Goal: Participate in discussion: Engage in conversation with other users on a specific topic

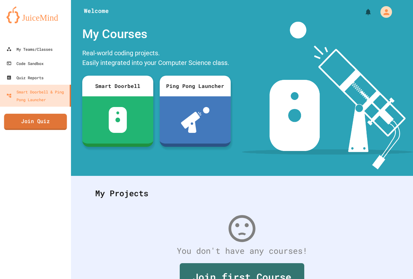
click at [50, 116] on link "Join Quiz" at bounding box center [35, 122] width 63 height 16
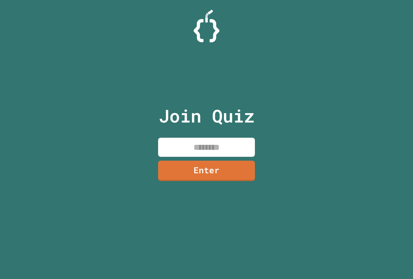
click at [173, 150] on input at bounding box center [206, 147] width 97 height 19
type input "********"
drag, startPoint x: 237, startPoint y: 141, endPoint x: 0, endPoint y: 88, distance: 243.3
click at [0, 88] on div "Join Quiz ******** Enter" at bounding box center [206, 139] width 413 height 279
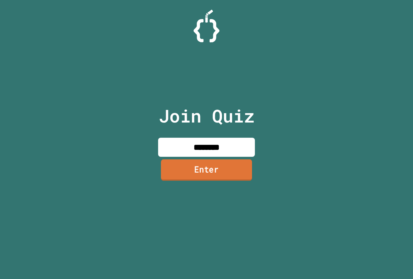
type input "********"
click at [245, 169] on link "Enter" at bounding box center [207, 170] width 98 height 21
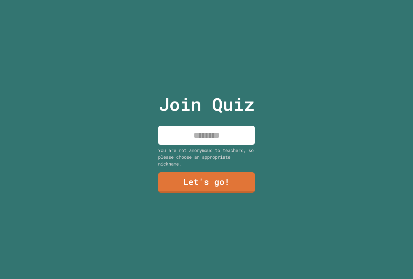
click at [235, 129] on input at bounding box center [206, 135] width 97 height 19
type input "*"
type input "*****"
click at [235, 187] on link "Let's go!" at bounding box center [207, 181] width 96 height 21
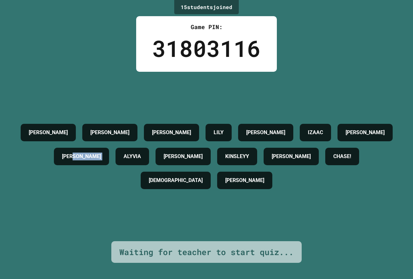
drag, startPoint x: 114, startPoint y: 157, endPoint x: 131, endPoint y: 160, distance: 16.6
click at [131, 160] on div "[PERSON_NAME] [PERSON_NAME] [PERSON_NAME] [PERSON_NAME] [PERSON_NAME] [PERSON_N…" at bounding box center [206, 156] width 381 height 72
click at [102, 178] on div "[PERSON_NAME] [PERSON_NAME] [PERSON_NAME] [PERSON_NAME] [PERSON_NAME] [PERSON_N…" at bounding box center [206, 156] width 381 height 72
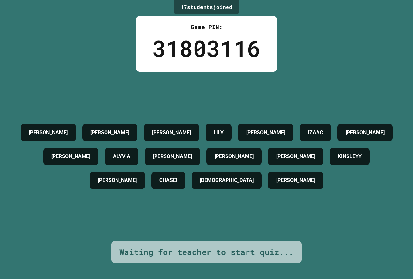
drag, startPoint x: 125, startPoint y: 154, endPoint x: 80, endPoint y: 152, distance: 44.6
click at [80, 153] on h4 "[PERSON_NAME]" at bounding box center [70, 156] width 39 height 8
drag, startPoint x: 113, startPoint y: 152, endPoint x: 73, endPoint y: 159, distance: 40.2
click at [73, 159] on div "[PERSON_NAME]" at bounding box center [70, 156] width 55 height 17
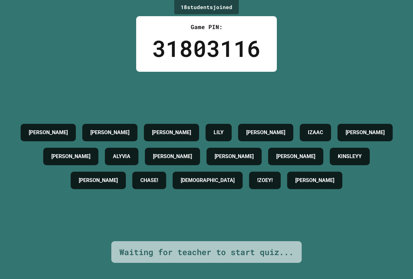
drag, startPoint x: 103, startPoint y: 231, endPoint x: 99, endPoint y: 230, distance: 4.2
click at [99, 230] on div "[PERSON_NAME] [PERSON_NAME] [PERSON_NAME] [PERSON_NAME] [PERSON_NAME] [PERSON_N…" at bounding box center [206, 156] width 381 height 169
click at [89, 230] on div "[PERSON_NAME] [PERSON_NAME] [PERSON_NAME] [PERSON_NAME] [PERSON_NAME] [PERSON_N…" at bounding box center [206, 156] width 381 height 169
drag, startPoint x: 172, startPoint y: 124, endPoint x: 146, endPoint y: 124, distance: 25.2
click at [146, 124] on div "[PERSON_NAME] [PERSON_NAME] [PERSON_NAME] [PERSON_NAME] [PERSON_NAME] [PERSON_N…" at bounding box center [206, 156] width 381 height 72
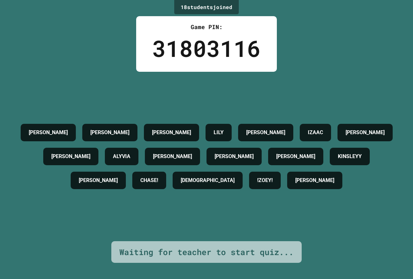
click at [263, 129] on h4 "[PERSON_NAME]" at bounding box center [265, 133] width 39 height 8
click at [270, 129] on h4 "[PERSON_NAME]" at bounding box center [265, 133] width 39 height 8
drag, startPoint x: 289, startPoint y: 126, endPoint x: 298, endPoint y: 127, distance: 8.1
click at [286, 129] on h4 "[PERSON_NAME]" at bounding box center [265, 133] width 39 height 8
click at [294, 131] on div "[PERSON_NAME]" at bounding box center [265, 132] width 55 height 17
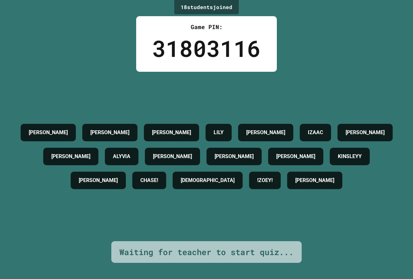
click at [245, 103] on div "[PERSON_NAME] [PERSON_NAME] [PERSON_NAME] [PERSON_NAME] [PERSON_NAME] [PERSON_N…" at bounding box center [206, 156] width 381 height 169
drag, startPoint x: 290, startPoint y: 136, endPoint x: 300, endPoint y: 134, distance: 10.2
click at [291, 136] on div "[PERSON_NAME]" at bounding box center [265, 132] width 55 height 17
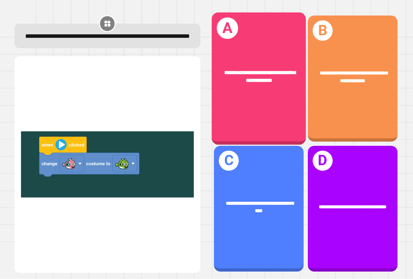
click at [257, 82] on div "**********" at bounding box center [259, 77] width 74 height 16
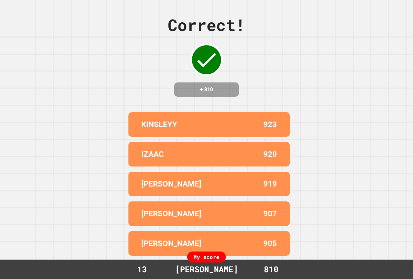
drag, startPoint x: 381, startPoint y: 110, endPoint x: 367, endPoint y: 117, distance: 16.2
click at [371, 114] on div "Correct! + 810 KINSLEYY 923 IZAAC 920 LIAM 919 [PERSON_NAME] 907 [PERSON_NAME] …" at bounding box center [206, 139] width 413 height 279
drag, startPoint x: 372, startPoint y: 113, endPoint x: 375, endPoint y: 120, distance: 7.7
click at [373, 120] on div "Correct! + 810 KINSLEYY 923 IZAAC 920 LIAM 919 [PERSON_NAME] 907 [PERSON_NAME] …" at bounding box center [206, 139] width 413 height 279
drag, startPoint x: 378, startPoint y: 119, endPoint x: 382, endPoint y: 126, distance: 8.1
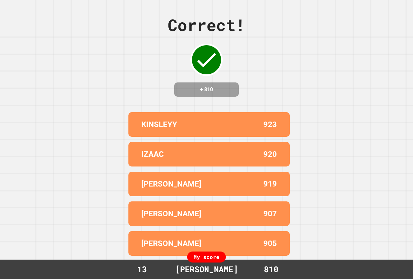
click at [382, 126] on div "Correct! + 810 KINSLEYY 923 IZAAC 920 LIAM 919 [PERSON_NAME] 907 [PERSON_NAME] …" at bounding box center [206, 139] width 413 height 279
drag, startPoint x: 382, startPoint y: 126, endPoint x: 340, endPoint y: 139, distance: 43.3
click at [356, 125] on div "Correct! + 810 KINSLEYY 923 IZAAC 920 LIAM 919 [PERSON_NAME] 907 [PERSON_NAME] …" at bounding box center [206, 139] width 413 height 279
drag, startPoint x: 334, startPoint y: 140, endPoint x: 334, endPoint y: 151, distance: 11.0
click at [334, 141] on div "Correct! + 810 KINSLEYY 923 IZAAC 920 LIAM 919 [PERSON_NAME] 907 [PERSON_NAME] …" at bounding box center [206, 139] width 413 height 279
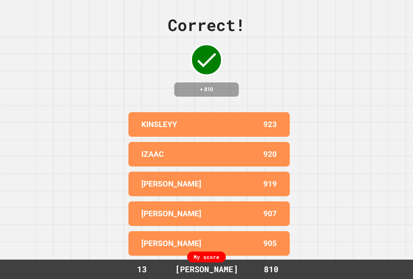
drag, startPoint x: 334, startPoint y: 152, endPoint x: 342, endPoint y: 152, distance: 7.8
click at [343, 152] on div "Correct! + 810 KINSLEYY 923 IZAAC 920 LIAM 919 [PERSON_NAME] 907 [PERSON_NAME] …" at bounding box center [206, 139] width 413 height 279
click at [343, 149] on div "Correct! + 810 KINSLEYY 923 IZAAC 920 LIAM 919 [PERSON_NAME] 907 [PERSON_NAME] …" at bounding box center [206, 139] width 413 height 279
click at [339, 132] on div "Correct! + 810 KINSLEYY 923 IZAAC 920 LIAM 919 [PERSON_NAME] 907 [PERSON_NAME] …" at bounding box center [206, 139] width 413 height 279
click at [336, 134] on div "Correct! + 810 KINSLEYY 923 IZAAC 920 LIAM 919 [PERSON_NAME] 907 [PERSON_NAME] …" at bounding box center [206, 139] width 413 height 279
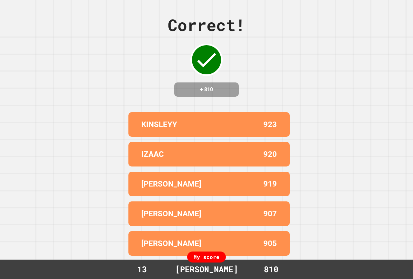
click at [336, 134] on div "Correct! + 810 KINSLEYY 923 IZAAC 920 LIAM 919 [PERSON_NAME] 907 [PERSON_NAME] …" at bounding box center [206, 139] width 413 height 279
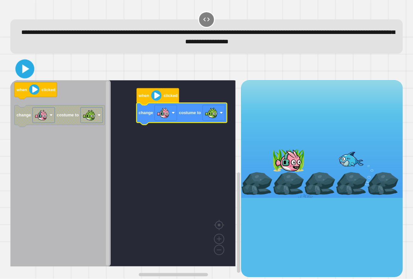
click at [27, 68] on icon at bounding box center [24, 68] width 15 height 15
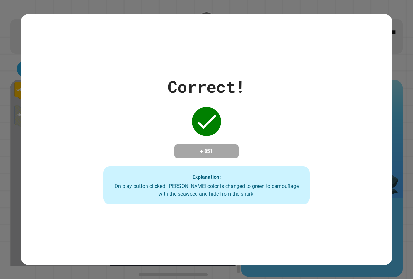
drag, startPoint x: 333, startPoint y: 32, endPoint x: 127, endPoint y: 140, distance: 232.6
drag, startPoint x: 127, startPoint y: 140, endPoint x: 330, endPoint y: 82, distance: 211.3
drag, startPoint x: 330, startPoint y: 82, endPoint x: 254, endPoint y: 54, distance: 81.3
click at [254, 54] on div "Correct! + 851 Explanation: On play button clicked, [PERSON_NAME] color is chan…" at bounding box center [207, 139] width 372 height 251
drag, startPoint x: 321, startPoint y: 60, endPoint x: 208, endPoint y: 106, distance: 121.6
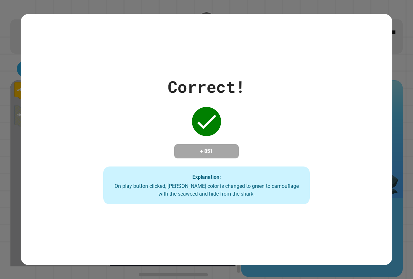
drag, startPoint x: 208, startPoint y: 106, endPoint x: 304, endPoint y: 23, distance: 126.7
drag, startPoint x: 304, startPoint y: 23, endPoint x: 174, endPoint y: 127, distance: 166.4
drag, startPoint x: 174, startPoint y: 127, endPoint x: 155, endPoint y: 90, distance: 41.0
drag, startPoint x: 155, startPoint y: 90, endPoint x: 121, endPoint y: 165, distance: 82.0
drag, startPoint x: 121, startPoint y: 165, endPoint x: 128, endPoint y: 220, distance: 55.6
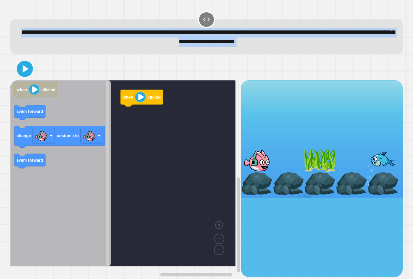
drag, startPoint x: 25, startPoint y: 33, endPoint x: 152, endPoint y: 63, distance: 131.0
click at [152, 63] on div "**********" at bounding box center [206, 143] width 397 height 270
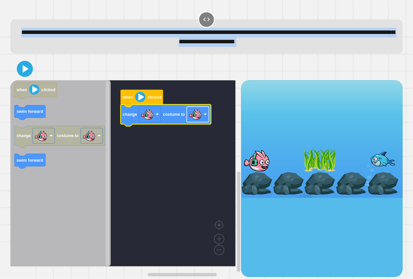
click at [204, 117] on rect "Blockly Workspace" at bounding box center [198, 115] width 22 height 16
click at [192, 116] on image "Blockly Workspace" at bounding box center [195, 114] width 13 height 13
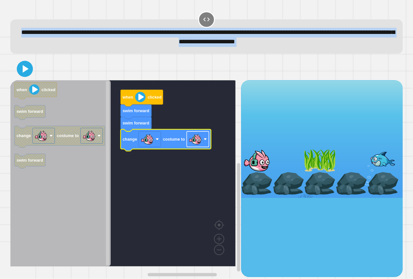
click at [201, 144] on image "Blockly Workspace" at bounding box center [195, 139] width 13 height 13
click at [27, 72] on icon at bounding box center [25, 69] width 16 height 16
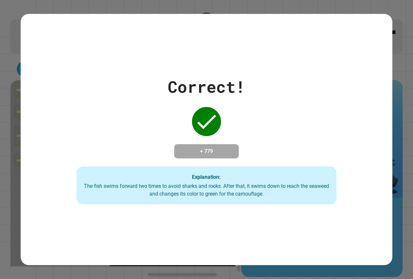
click at [257, 75] on div "Correct! + 779 Explanation: The fish swims forward two times to avoid sharks an…" at bounding box center [207, 140] width 372 height 130
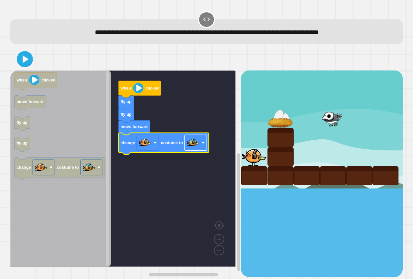
click at [201, 148] on rect "Blockly Workspace" at bounding box center [196, 143] width 22 height 16
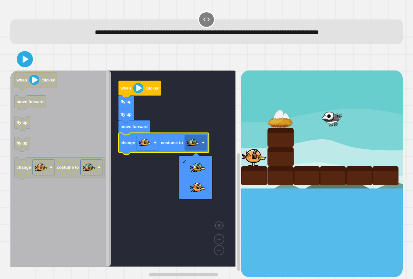
click at [167, 177] on rect "Blockly Workspace" at bounding box center [122, 168] width 225 height 196
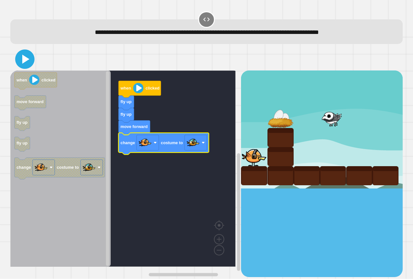
click at [23, 55] on icon at bounding box center [25, 59] width 16 height 16
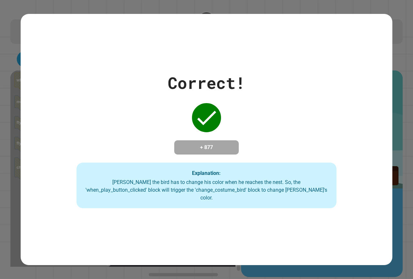
drag, startPoint x: 271, startPoint y: 94, endPoint x: 262, endPoint y: 97, distance: 9.9
click at [267, 96] on div "Correct! + 877 Explanation: [PERSON_NAME] the bird has to change his color when…" at bounding box center [207, 140] width 372 height 138
click at [193, 212] on div "Correct! + 877 Explanation: [PERSON_NAME] the bird has to change his color when…" at bounding box center [207, 139] width 372 height 251
drag, startPoint x: 240, startPoint y: 224, endPoint x: 248, endPoint y: 231, distance: 10.1
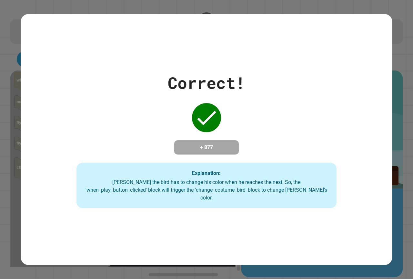
click at [241, 225] on div "Correct! + 877 Explanation: [PERSON_NAME] the bird has to change his color when…" at bounding box center [207, 139] width 372 height 251
click at [218, 154] on div "+ 877" at bounding box center [206, 147] width 65 height 14
drag, startPoint x: 218, startPoint y: 157, endPoint x: 9, endPoint y: 222, distance: 219.2
click at [9, 222] on div "Correct! + 877 Explanation: [PERSON_NAME] the bird has to change his color when…" at bounding box center [206, 139] width 413 height 279
drag, startPoint x: 234, startPoint y: 148, endPoint x: 228, endPoint y: 158, distance: 11.9
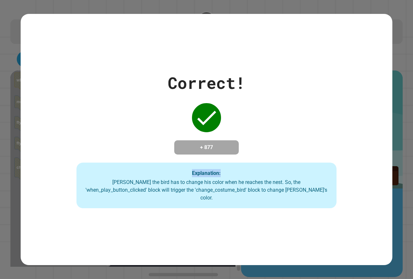
click at [228, 154] on div "+ 877" at bounding box center [206, 147] width 65 height 14
drag, startPoint x: 228, startPoint y: 156, endPoint x: 233, endPoint y: 152, distance: 6.2
click at [230, 153] on div "+ 877" at bounding box center [206, 147] width 65 height 14
click at [234, 152] on div "+ 877" at bounding box center [206, 147] width 65 height 14
drag, startPoint x: 232, startPoint y: 156, endPoint x: 232, endPoint y: 159, distance: 3.3
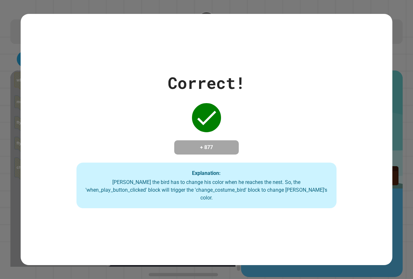
click at [232, 159] on div "Correct! + 877 Explanation: [PERSON_NAME] the bird has to change his color when…" at bounding box center [207, 140] width 372 height 138
drag, startPoint x: 227, startPoint y: 91, endPoint x: 204, endPoint y: 87, distance: 23.6
click at [204, 87] on div "Correct! + 877 Explanation: [PERSON_NAME] the bird has to change his color when…" at bounding box center [207, 140] width 372 height 138
drag, startPoint x: 128, startPoint y: 69, endPoint x: 124, endPoint y: 68, distance: 3.6
click at [124, 68] on div "Correct! + 877 Explanation: [PERSON_NAME] the bird has to change his color when…" at bounding box center [207, 139] width 372 height 251
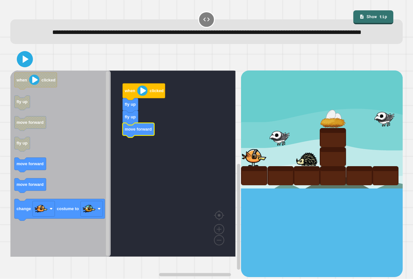
click at [131, 147] on div "when clicked fly up fly up move forward when clicked fly up move forward fly up…" at bounding box center [125, 173] width 231 height 206
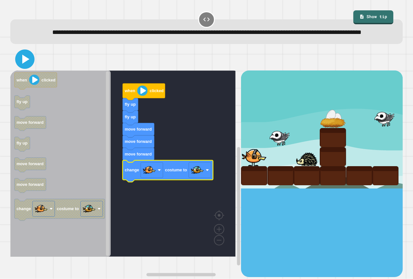
click at [26, 67] on icon at bounding box center [25, 59] width 16 height 16
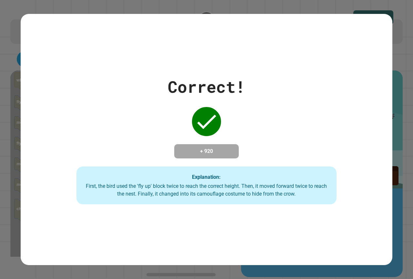
drag, startPoint x: 13, startPoint y: 41, endPoint x: 327, endPoint y: 39, distance: 314.3
click at [327, 39] on div "Correct! + 920 Explanation: First, the bird used the 'fly up' block twice to re…" at bounding box center [207, 139] width 372 height 251
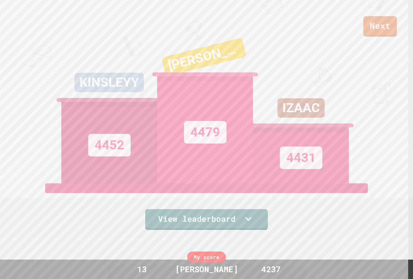
scroll to position [23, 0]
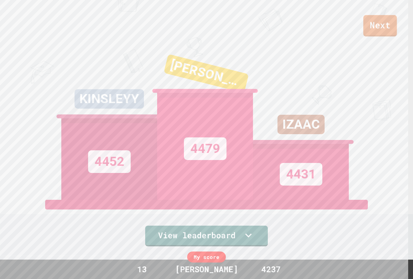
click at [379, 23] on link "Next" at bounding box center [381, 25] width 34 height 21
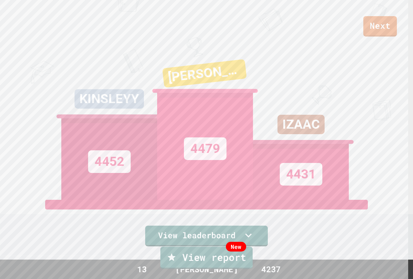
drag, startPoint x: 379, startPoint y: 23, endPoint x: 146, endPoint y: 230, distance: 312.3
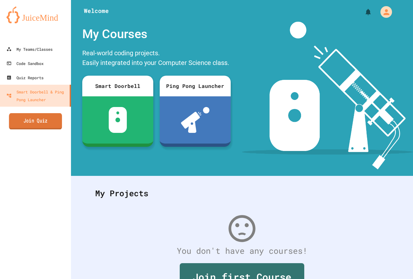
click at [32, 119] on link "Join Quiz" at bounding box center [35, 121] width 53 height 16
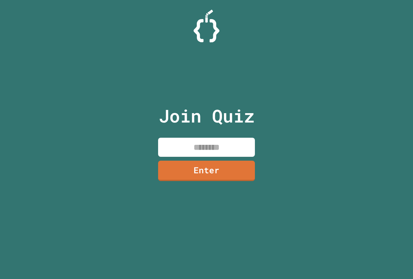
click at [238, 148] on input at bounding box center [206, 147] width 97 height 19
type input "********"
click at [242, 166] on link "Enter" at bounding box center [207, 169] width 94 height 21
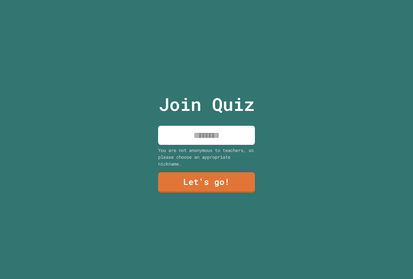
click at [214, 133] on input at bounding box center [206, 135] width 97 height 19
type input "*****"
click at [203, 183] on link "Let's go!" at bounding box center [207, 181] width 99 height 21
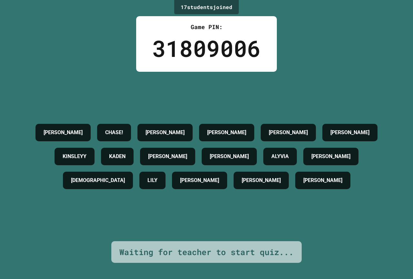
drag, startPoint x: 0, startPoint y: 117, endPoint x: 0, endPoint y: 220, distance: 103.0
click at [0, 146] on div "17 student s joined Game PIN: 31809006 [PERSON_NAME]! KHLOE [PERSON_NAME] B. [P…" at bounding box center [206, 139] width 413 height 279
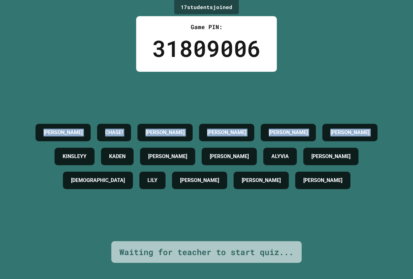
click at [297, 91] on div "[PERSON_NAME]! KHLOE [PERSON_NAME] B. [PERSON_NAME] [PERSON_NAME] [PERSON_NAME]…" at bounding box center [206, 156] width 381 height 169
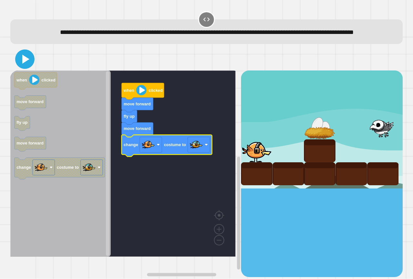
click at [22, 67] on icon at bounding box center [25, 59] width 16 height 16
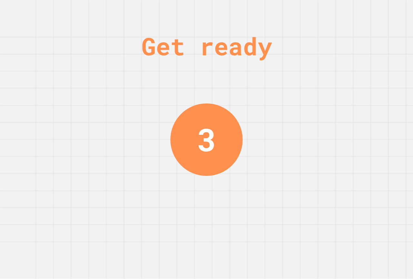
drag, startPoint x: 88, startPoint y: 291, endPoint x: 340, endPoint y: 181, distance: 275.1
click at [340, 182] on div "Get ready 3" at bounding box center [206, 139] width 413 height 279
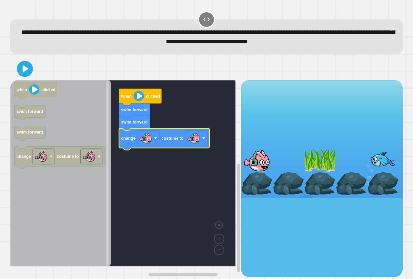
click at [196, 145] on rect "Blockly Workspace" at bounding box center [196, 139] width 22 height 16
click at [25, 71] on icon at bounding box center [25, 68] width 7 height 9
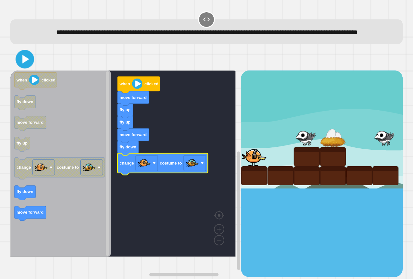
click at [26, 67] on icon at bounding box center [24, 59] width 15 height 15
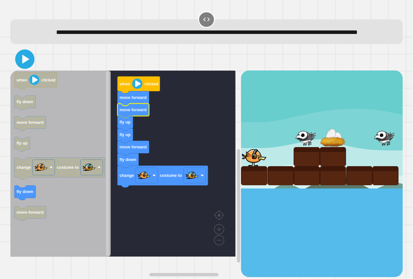
click at [25, 67] on icon at bounding box center [25, 59] width 16 height 16
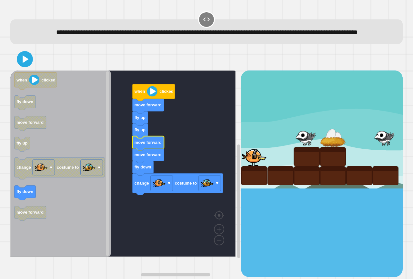
click at [33, 70] on div at bounding box center [206, 59] width 393 height 23
click at [28, 67] on icon at bounding box center [25, 59] width 16 height 16
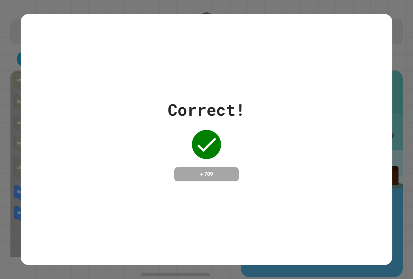
drag, startPoint x: 237, startPoint y: 276, endPoint x: 198, endPoint y: 212, distance: 75.0
click at [198, 212] on div "Correct! + 709" at bounding box center [207, 139] width 372 height 251
click at [319, 204] on div "Correct! + 709" at bounding box center [207, 139] width 372 height 251
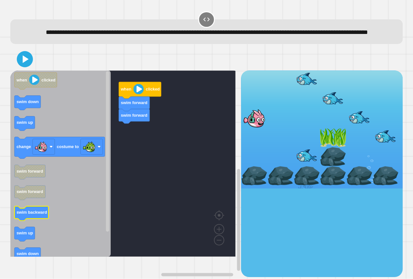
click at [42, 221] on icon "Blockly Workspace" at bounding box center [32, 213] width 34 height 15
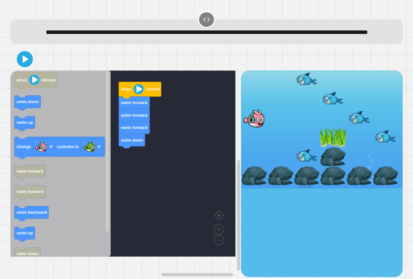
click at [128, 160] on div "when clicked swim forward swim forward swim forward swim down when clicked swim…" at bounding box center [125, 173] width 231 height 206
click at [86, 159] on g "change costume to" at bounding box center [60, 148] width 90 height 22
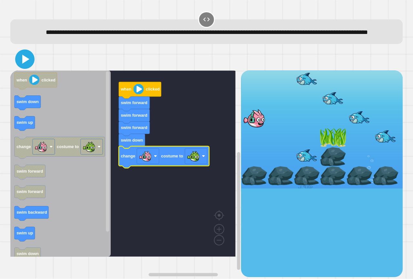
click at [26, 67] on icon at bounding box center [25, 59] width 16 height 16
click at [79, 62] on div at bounding box center [206, 59] width 393 height 23
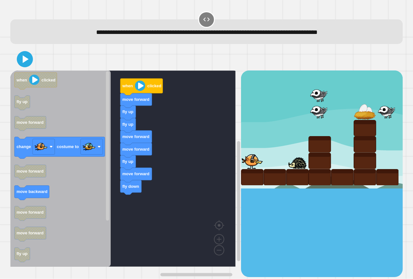
click at [132, 190] on div "when clicked move forward fly up fly up move forward move forward fly up move f…" at bounding box center [125, 173] width 231 height 206
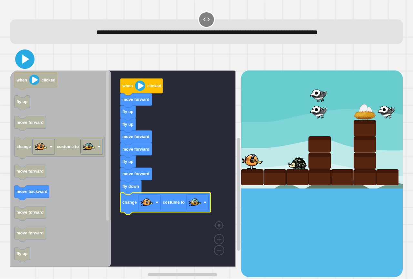
click at [22, 61] on icon at bounding box center [25, 59] width 16 height 16
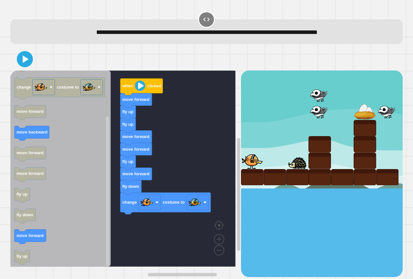
click at [91, 182] on icon "when clicked fly up move forward change costume to move forward move backward m…" at bounding box center [60, 168] width 100 height 196
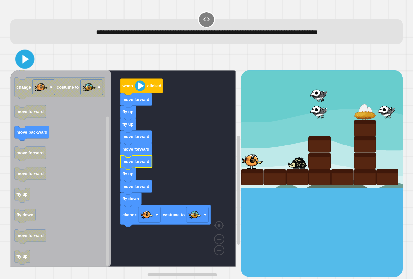
click at [27, 60] on icon at bounding box center [25, 59] width 7 height 9
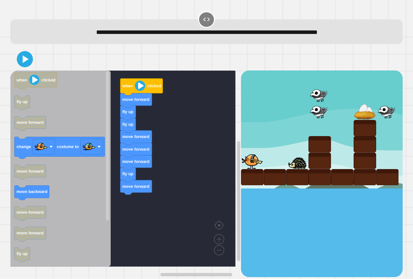
click at [117, 178] on div "when clicked move forward fly up fly up move forward move forward move forward …" at bounding box center [125, 173] width 231 height 206
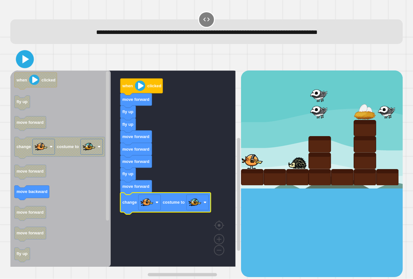
click at [25, 67] on icon at bounding box center [25, 59] width 15 height 15
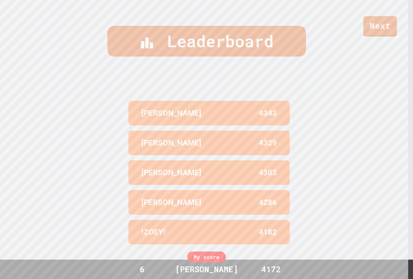
scroll to position [281, 0]
click at [386, 25] on link "Next" at bounding box center [380, 25] width 33 height 21
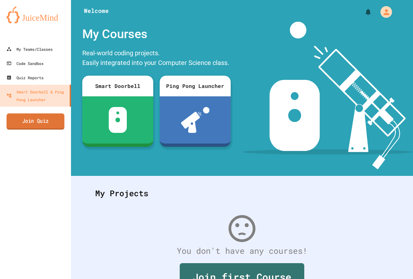
click at [56, 123] on link "Join Quiz" at bounding box center [35, 121] width 58 height 16
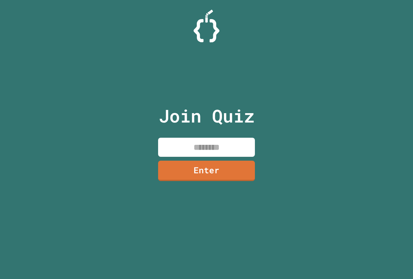
paste input "********"
type input "********"
click at [235, 168] on link "Enter" at bounding box center [207, 170] width 98 height 21
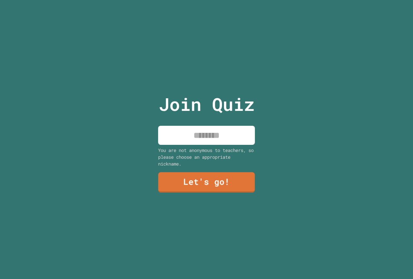
click at [199, 126] on input at bounding box center [206, 135] width 97 height 19
type input "*****"
click at [205, 179] on link "Let's go!" at bounding box center [207, 181] width 96 height 21
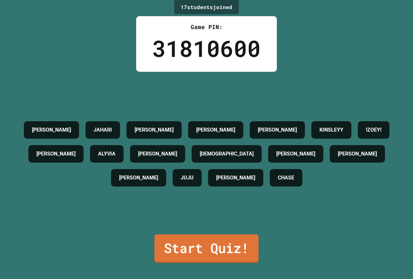
click at [177, 238] on link "Start Quiz!" at bounding box center [207, 248] width 104 height 28
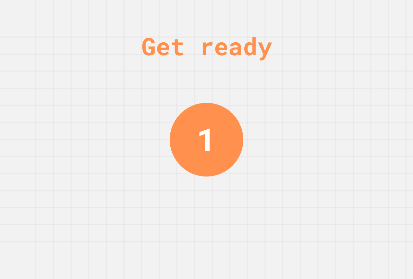
click at [298, 65] on div "Get ready 1" at bounding box center [206, 139] width 413 height 279
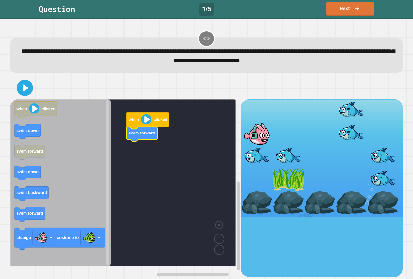
click at [37, 225] on icon "Blockly Workspace" at bounding box center [60, 182] width 100 height 167
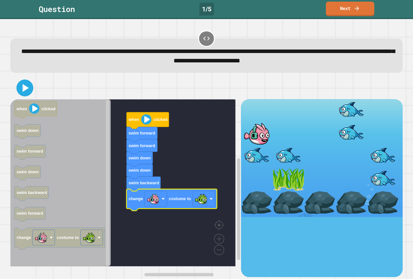
click at [26, 94] on icon at bounding box center [25, 88] width 14 height 14
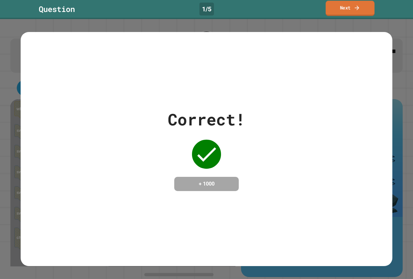
click at [341, 12] on link "Next" at bounding box center [350, 8] width 49 height 15
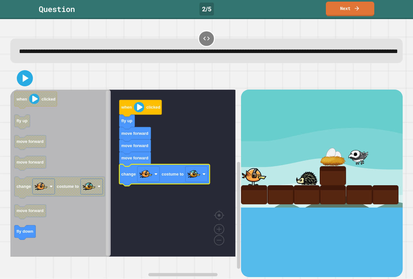
click at [17, 89] on div at bounding box center [206, 78] width 393 height 23
click at [23, 83] on icon at bounding box center [25, 78] width 7 height 9
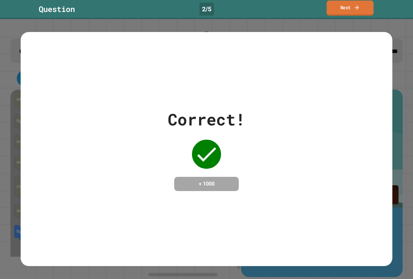
click at [364, 12] on link "Next" at bounding box center [350, 8] width 47 height 15
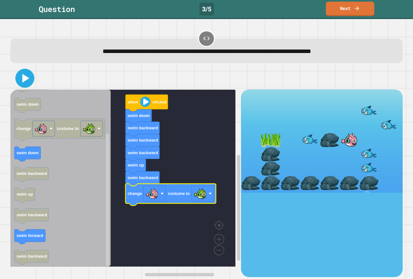
click at [25, 82] on icon at bounding box center [24, 78] width 15 height 15
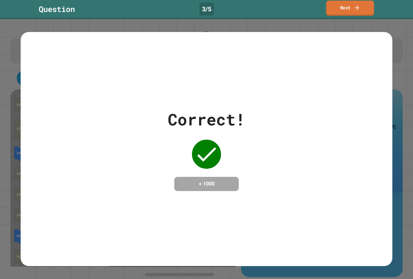
click at [344, 5] on link "Next" at bounding box center [351, 8] width 48 height 15
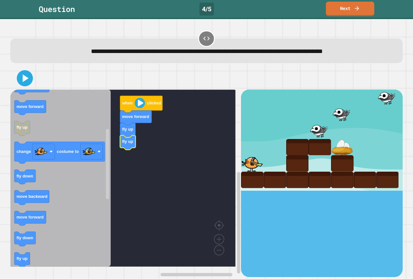
click at [16, 258] on icon "when clicked fly down fly up move forward move backward move forward fly up cha…" at bounding box center [60, 177] width 100 height 177
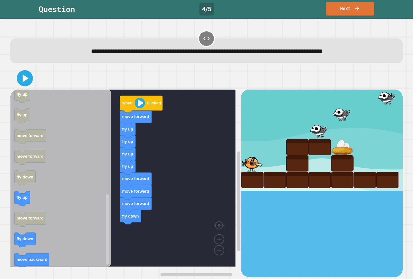
click at [117, 233] on div "when clicked move forward fly up fly up fly up fly up move forward move forward…" at bounding box center [125, 182] width 231 height 187
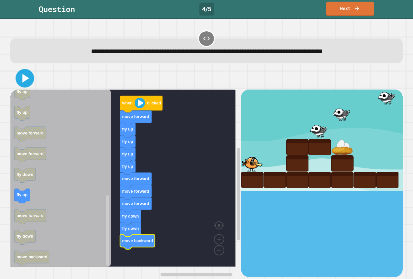
click at [25, 77] on icon at bounding box center [25, 78] width 7 height 9
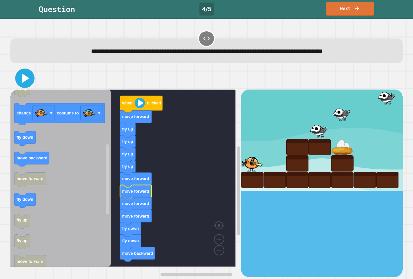
click at [25, 75] on icon at bounding box center [25, 78] width 16 height 16
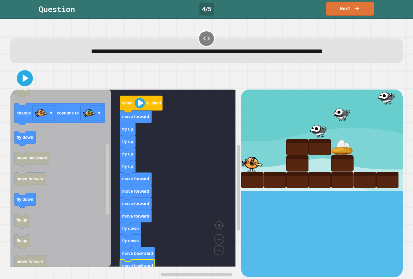
drag, startPoint x: 352, startPoint y: 116, endPoint x: 349, endPoint y: 120, distance: 5.3
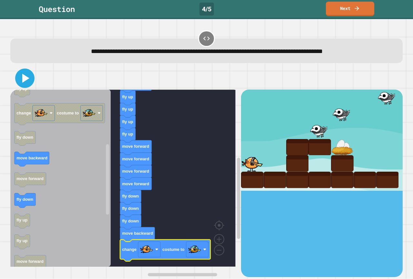
drag, startPoint x: 26, startPoint y: 79, endPoint x: 23, endPoint y: 78, distance: 3.3
click at [26, 79] on icon at bounding box center [25, 78] width 7 height 9
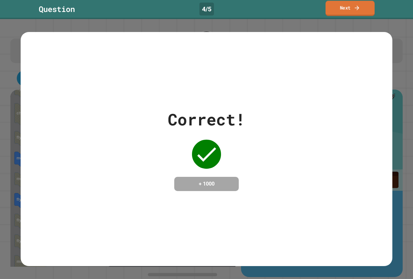
click at [353, 13] on link "Next" at bounding box center [350, 8] width 49 height 15
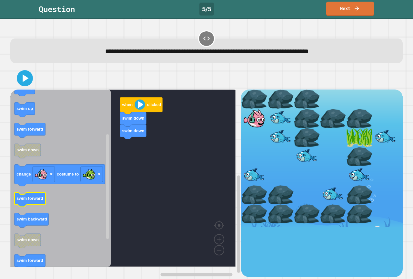
click at [55, 207] on icon "Blockly Workspace" at bounding box center [60, 177] width 100 height 177
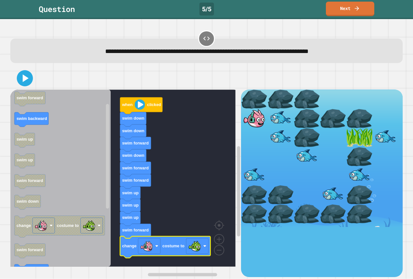
drag, startPoint x: 29, startPoint y: 87, endPoint x: 25, endPoint y: 83, distance: 5.5
click at [28, 86] on div at bounding box center [206, 78] width 393 height 23
click at [25, 82] on icon at bounding box center [25, 78] width 16 height 16
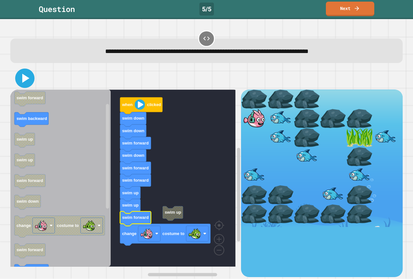
click at [28, 86] on icon at bounding box center [25, 78] width 16 height 16
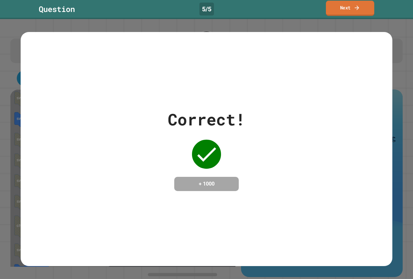
click at [334, 7] on link "Next" at bounding box center [350, 8] width 48 height 15
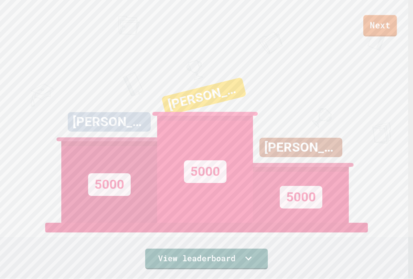
click at [389, 27] on link "Next" at bounding box center [381, 25] width 34 height 21
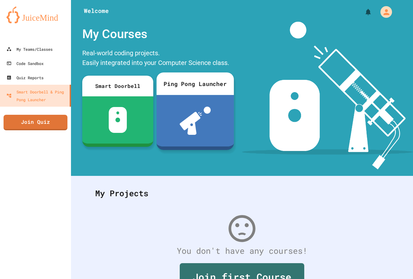
click at [197, 84] on div "Ping Pong Launcher" at bounding box center [196, 83] width 78 height 23
